Goal: Information Seeking & Learning: Learn about a topic

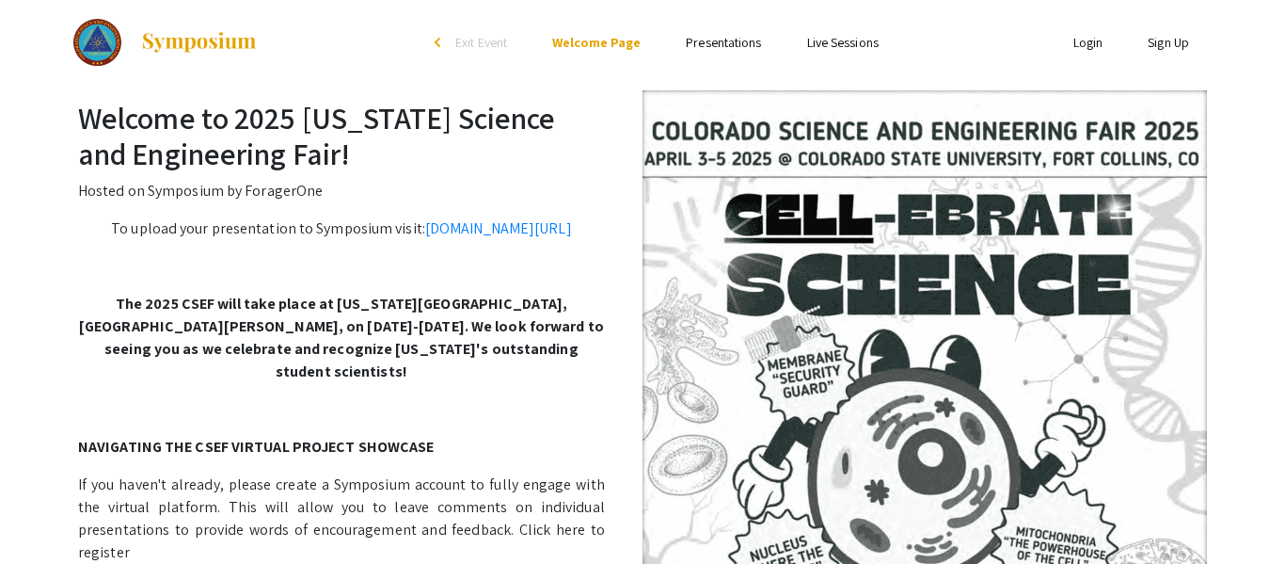
click at [730, 47] on link "Presentations" at bounding box center [723, 42] width 75 height 17
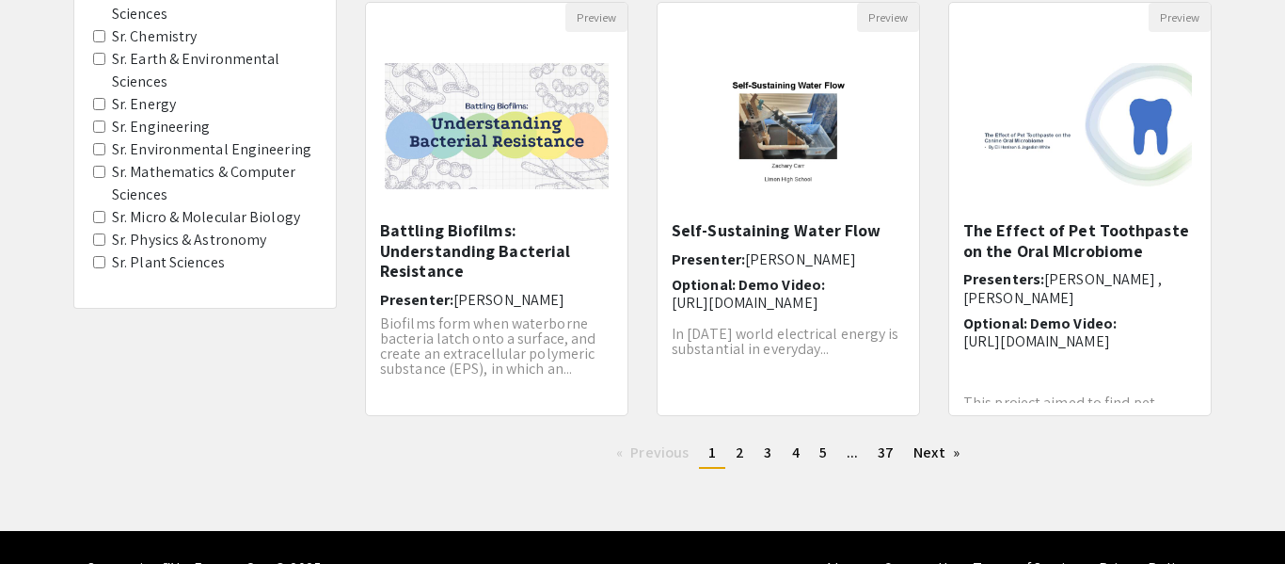
scroll to position [684, 0]
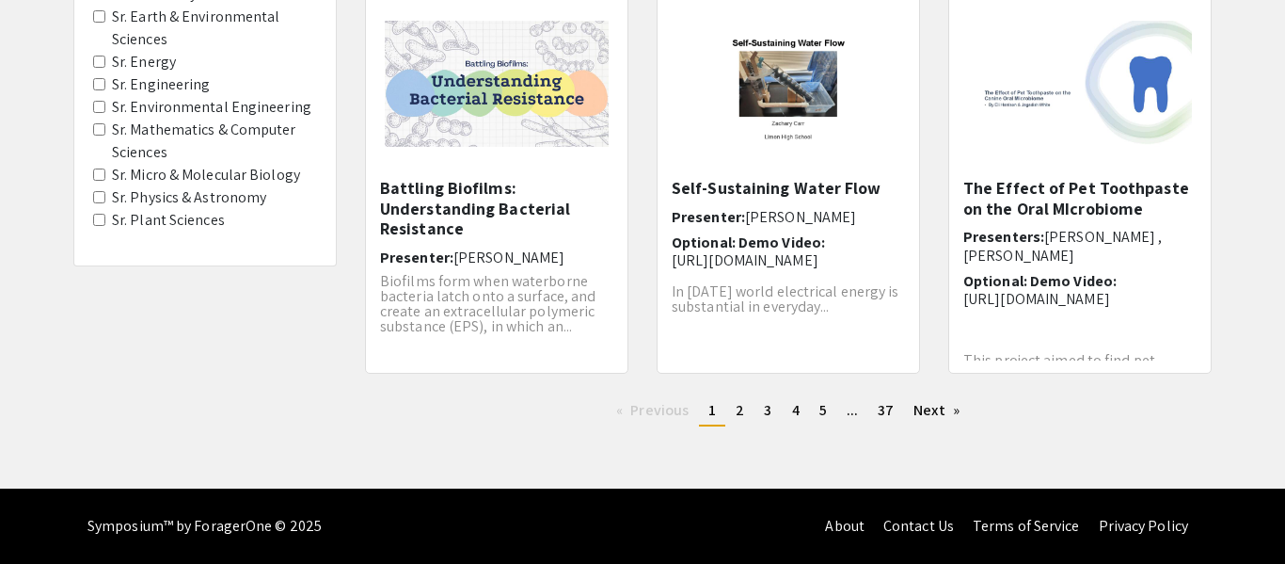
click at [148, 200] on label "Sr. Physics & Astronomy" at bounding box center [189, 197] width 154 height 23
click at [105, 200] on Astronomy "Sr. Physics & Astronomy" at bounding box center [99, 197] width 12 height 12
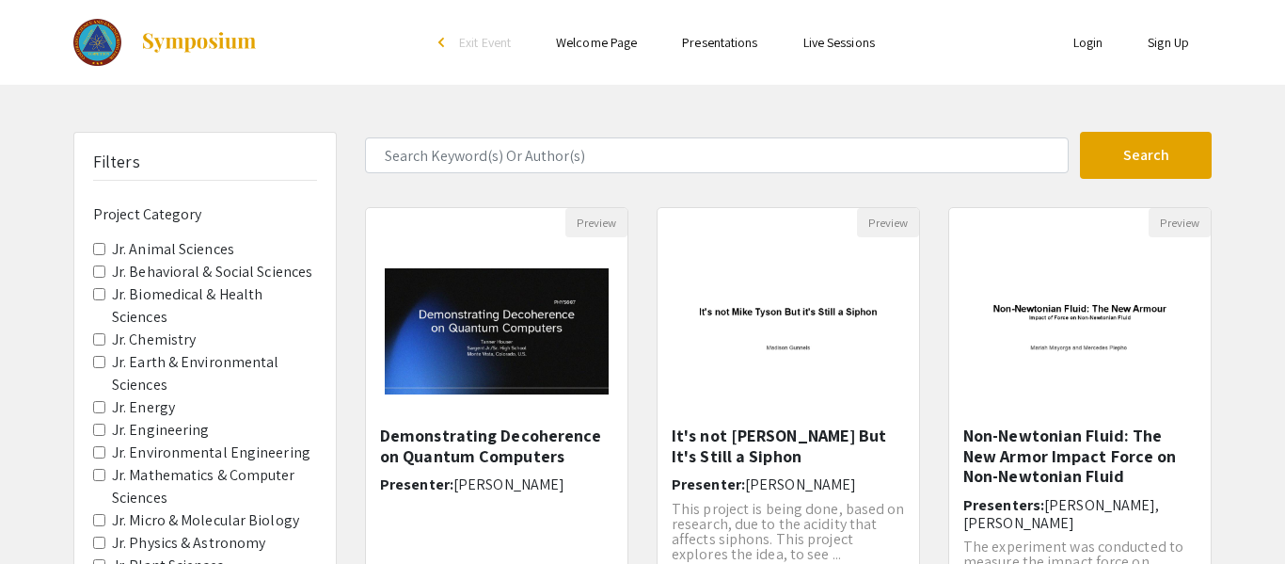
scroll to position [684, 0]
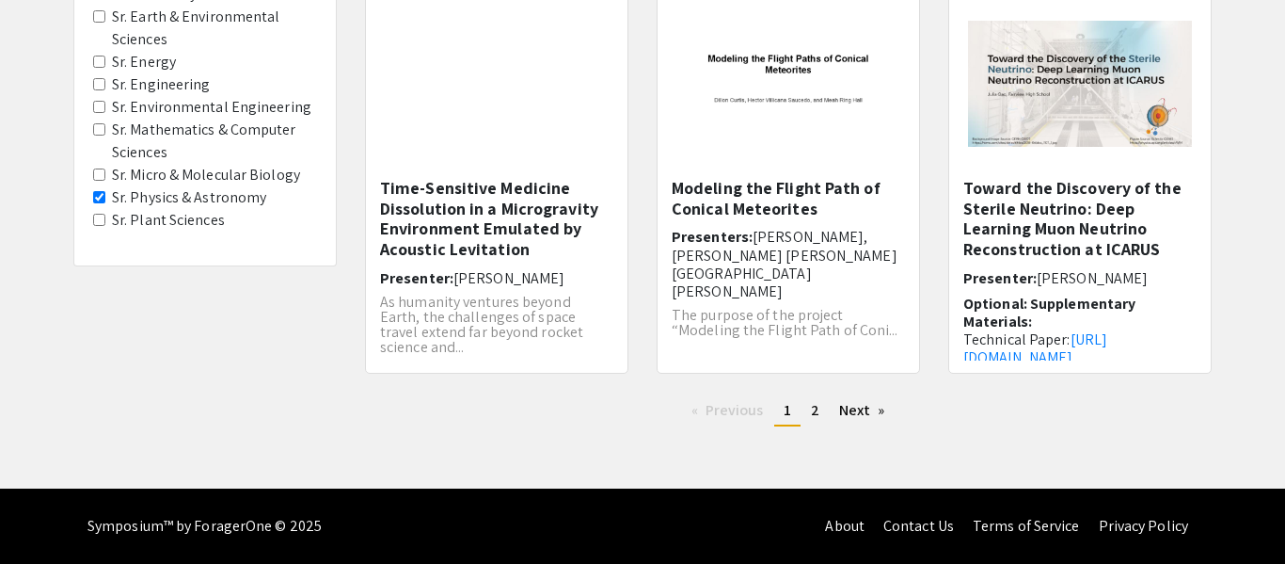
click at [154, 66] on label "Sr. Energy" at bounding box center [144, 62] width 64 height 23
click at [105, 66] on Energy "Sr. Energy" at bounding box center [99, 62] width 12 height 12
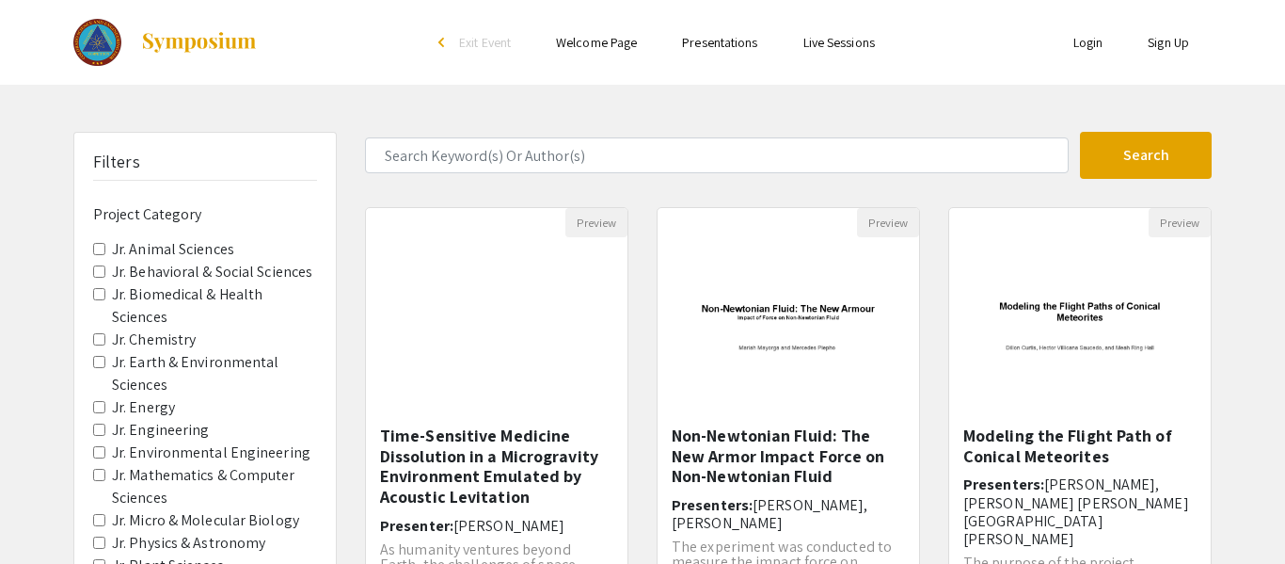
scroll to position [684, 0]
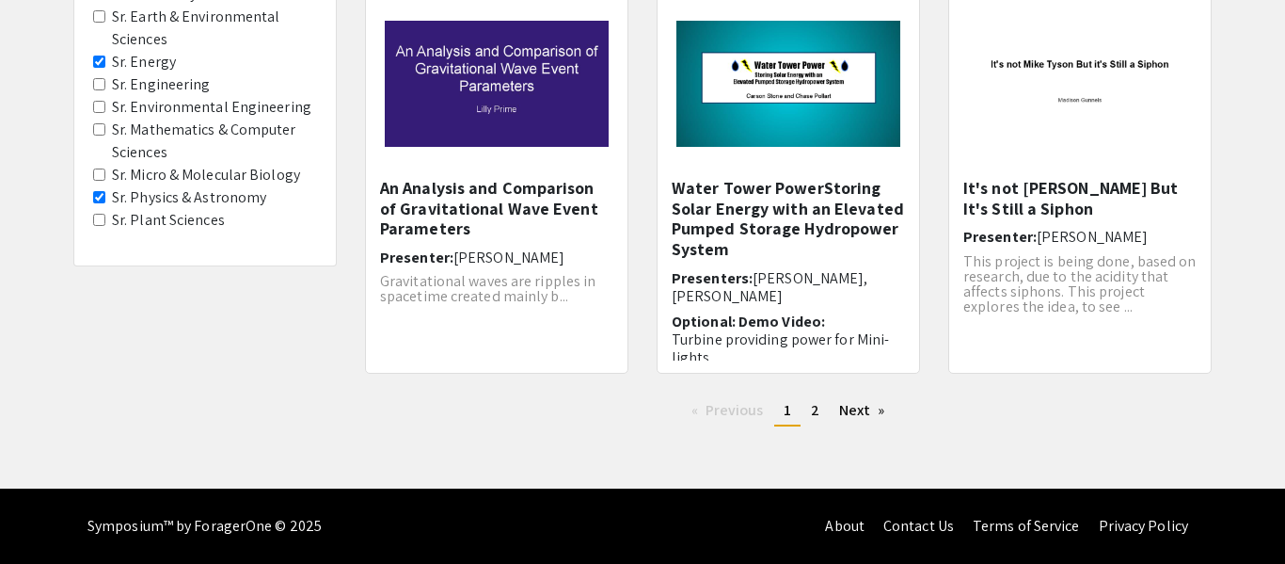
click at [153, 90] on label "Sr. Engineering" at bounding box center [161, 84] width 99 height 23
click at [105, 90] on Engineering "Sr. Engineering" at bounding box center [99, 84] width 12 height 12
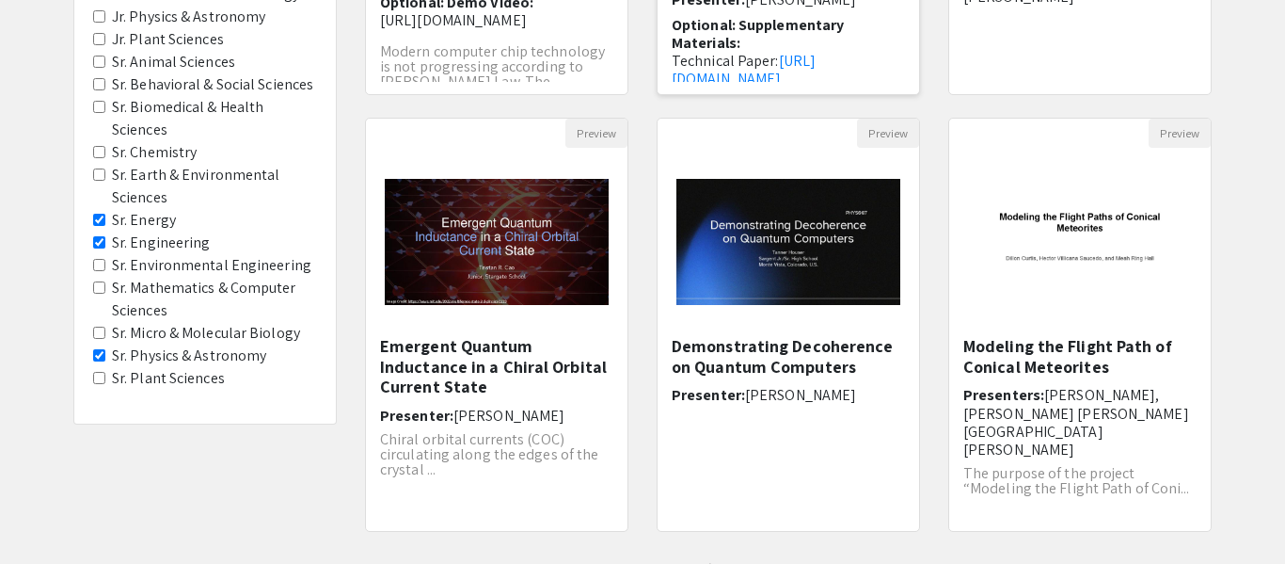
scroll to position [684, 0]
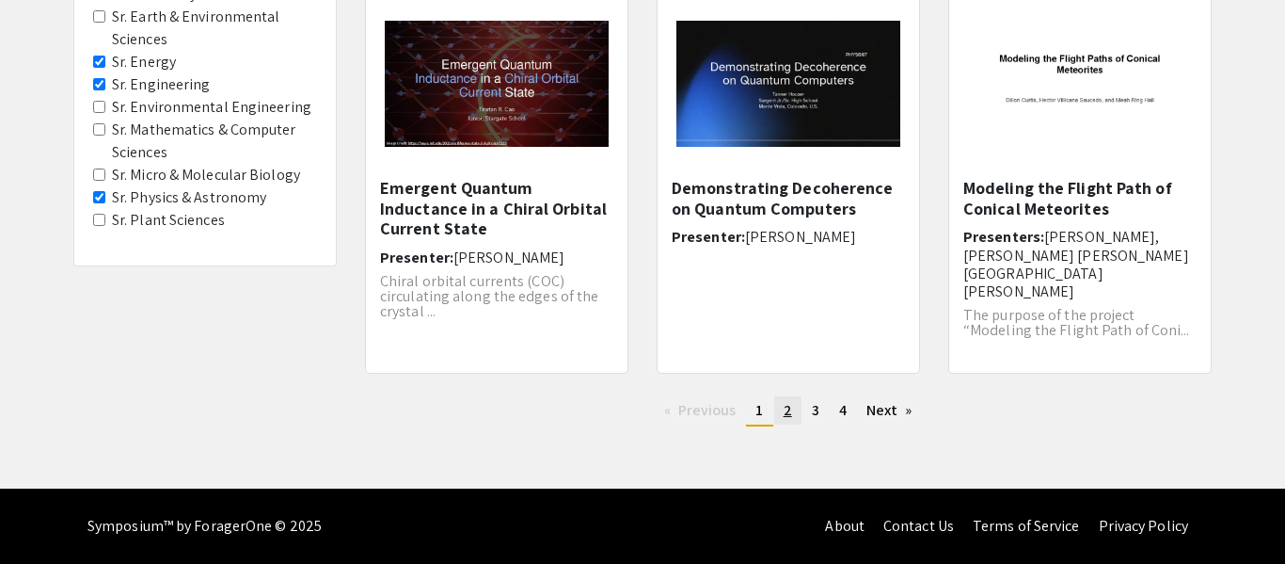
click at [789, 409] on span "2" at bounding box center [788, 410] width 8 height 20
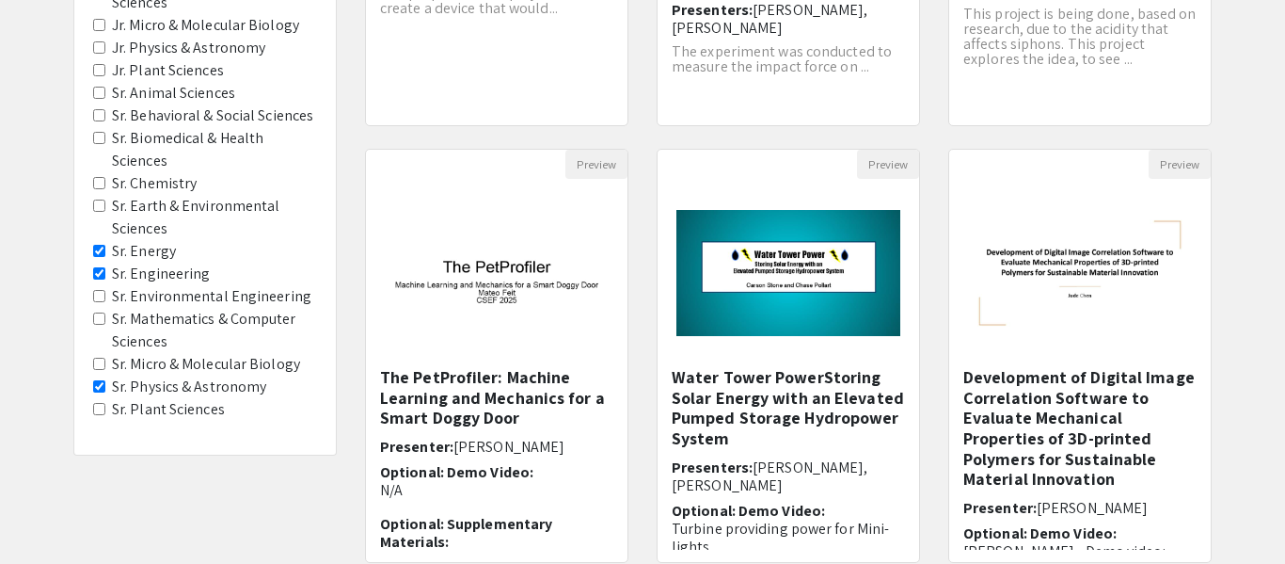
scroll to position [509, 0]
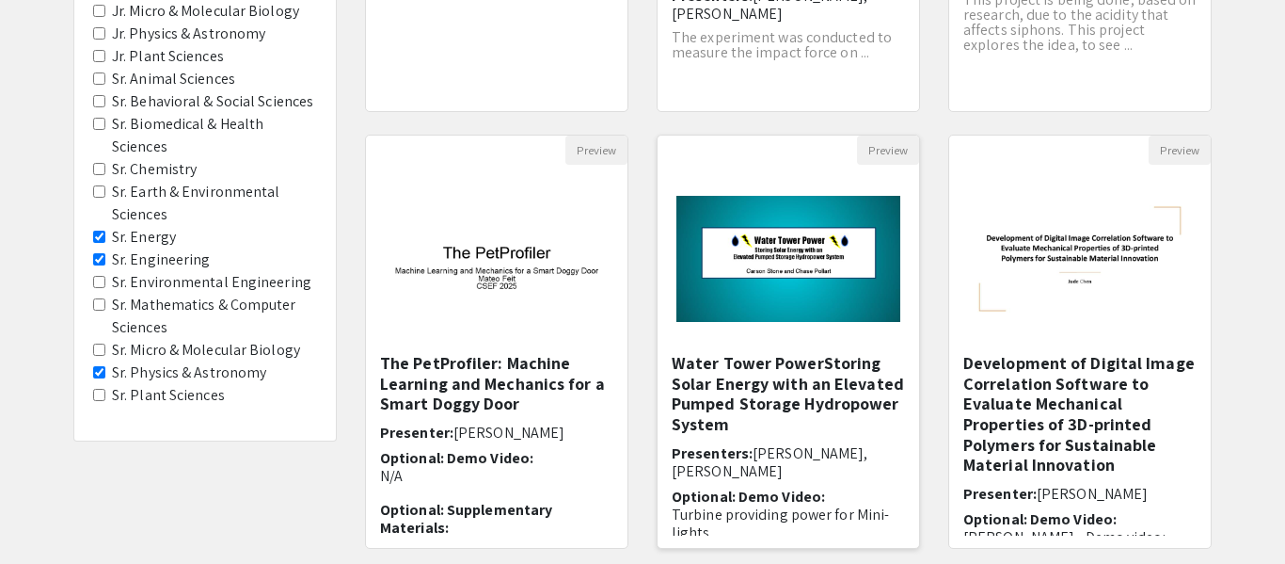
click at [774, 320] on img at bounding box center [789, 259] width 262 height 164
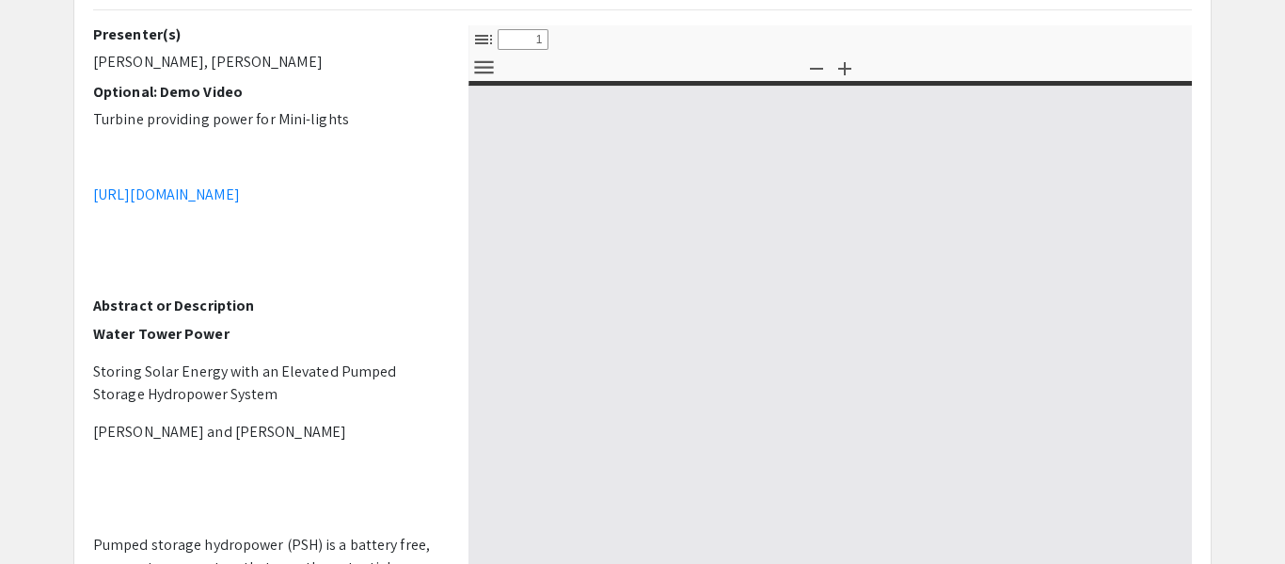
select select "custom"
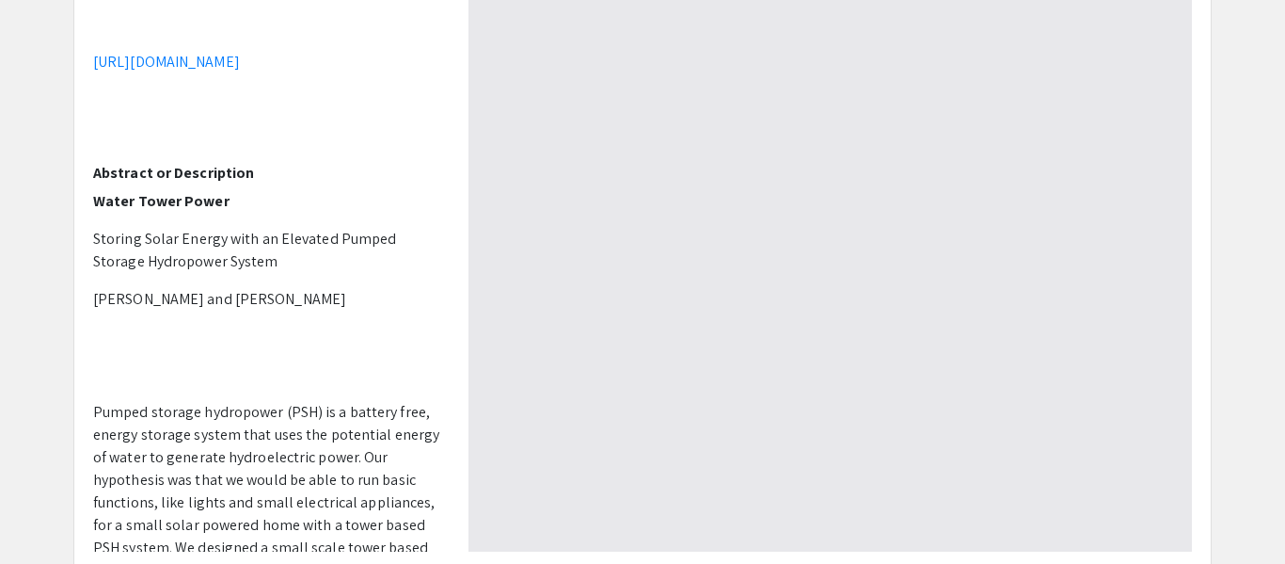
scroll to position [503, 0]
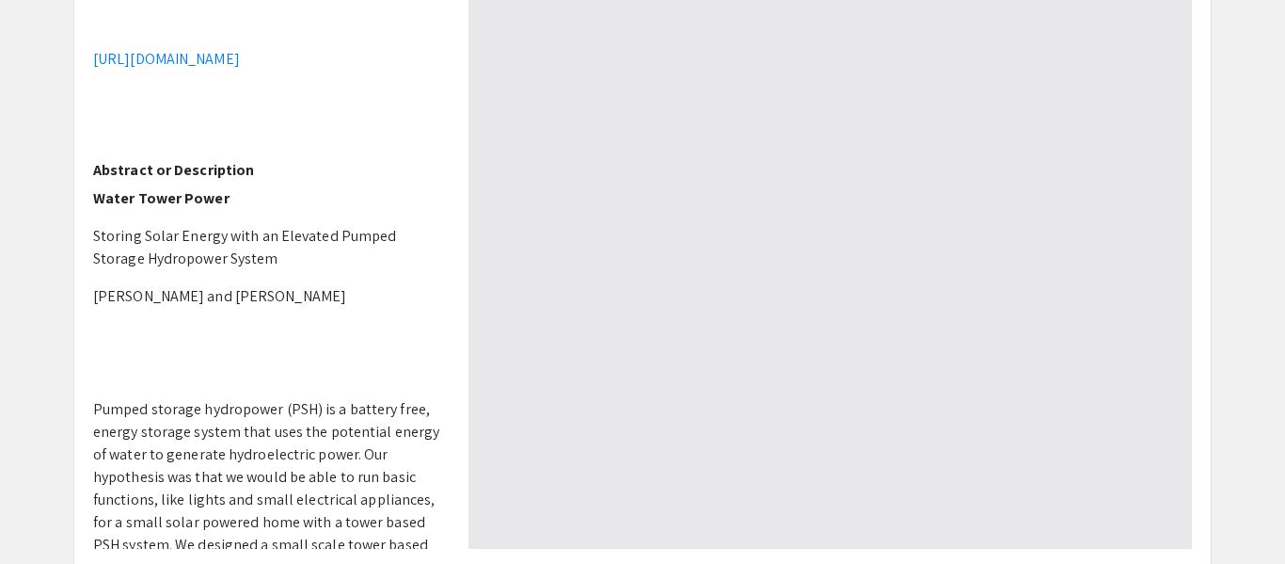
type input "0"
select select "custom"
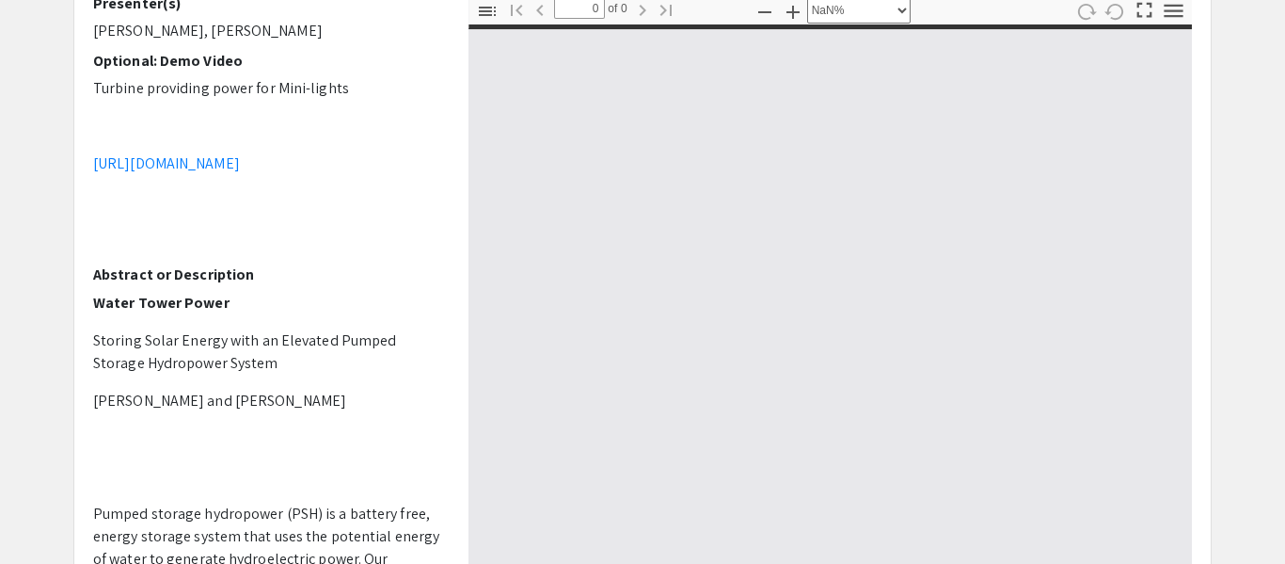
scroll to position [408, 0]
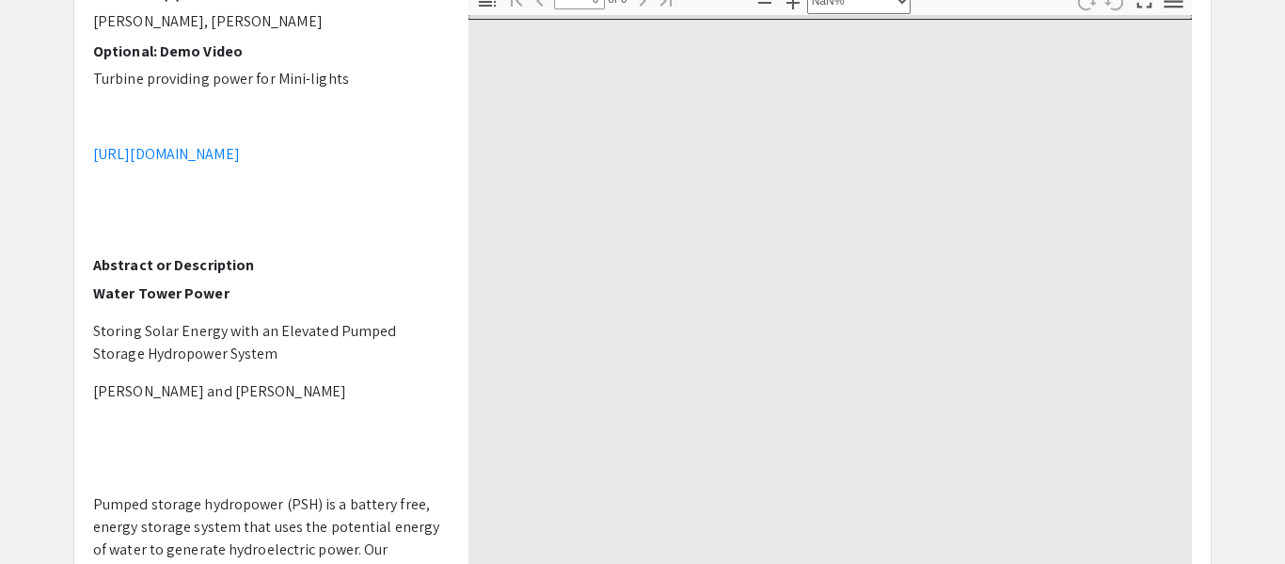
type input "1"
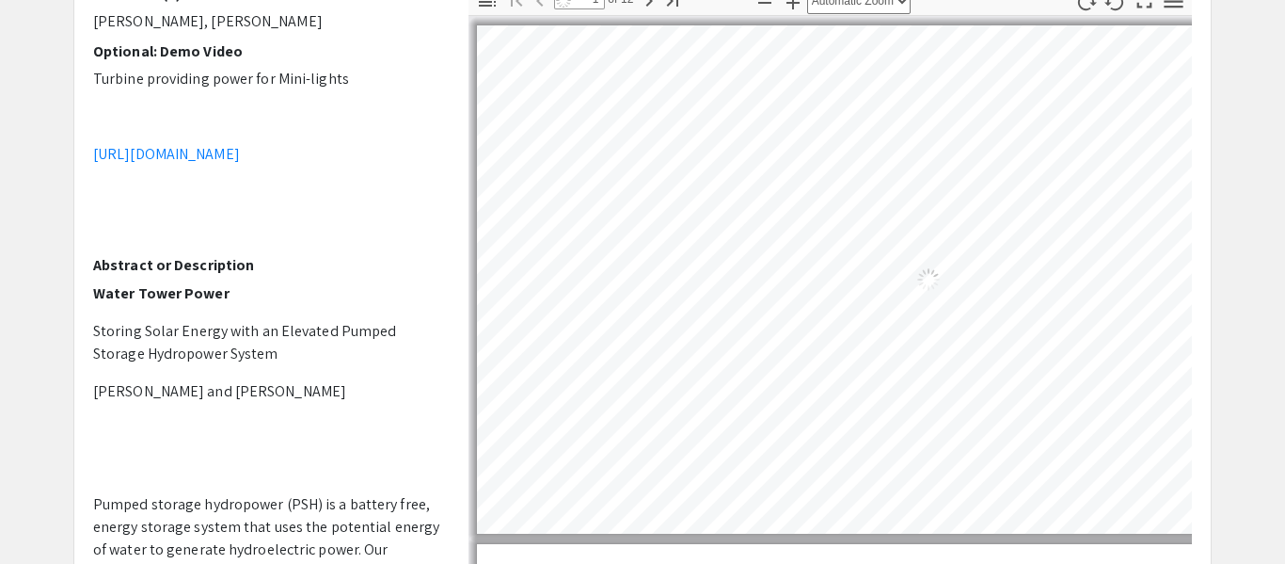
select select "auto"
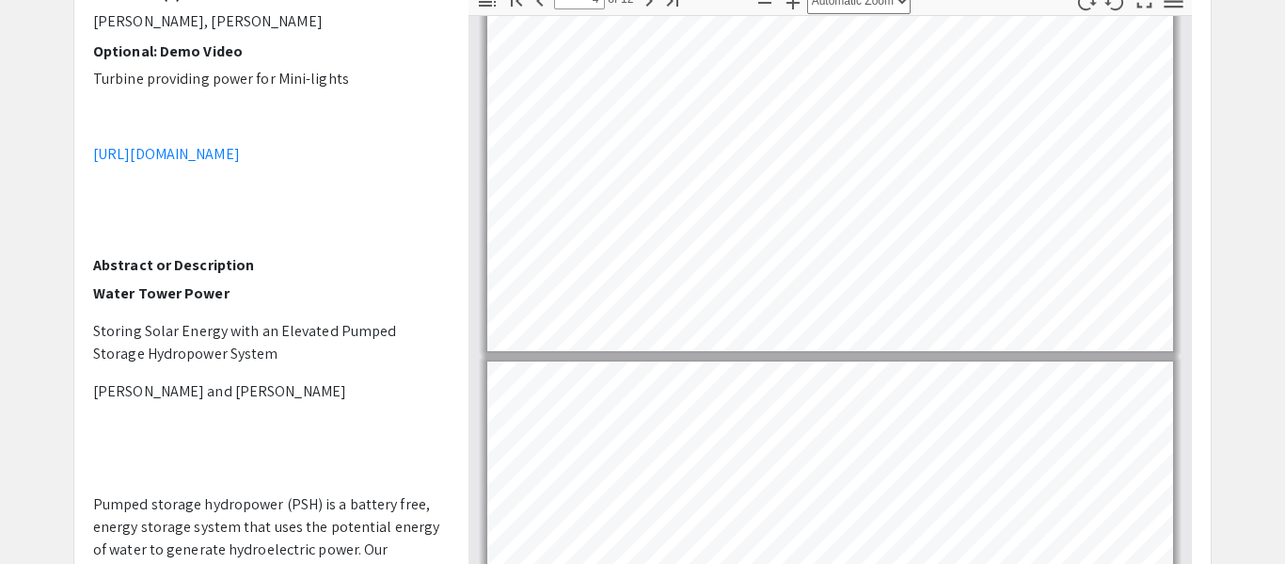
scroll to position [1276, 0]
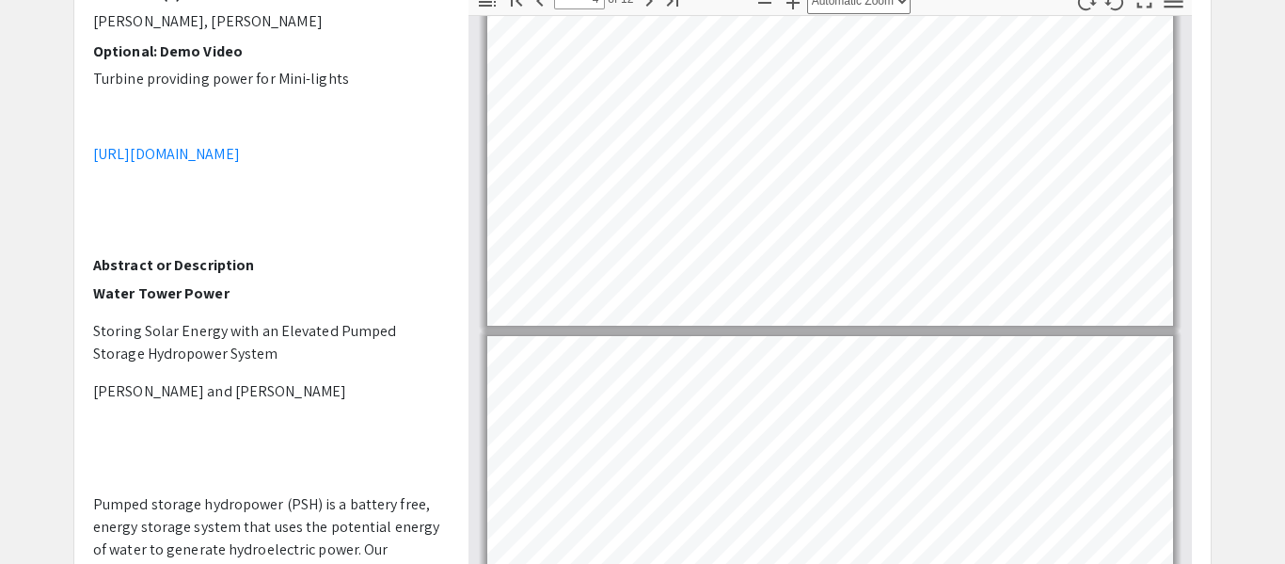
type input "5"
